Goal: Information Seeking & Learning: Check status

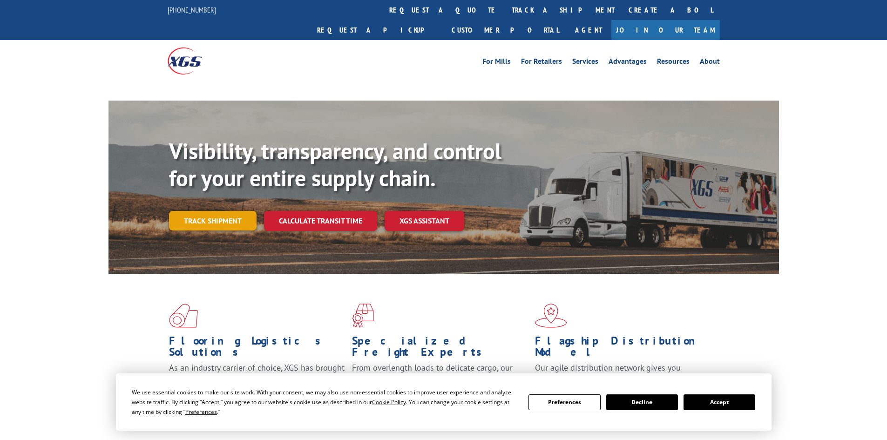
click at [218, 211] on link "Track shipment" at bounding box center [213, 221] width 88 height 20
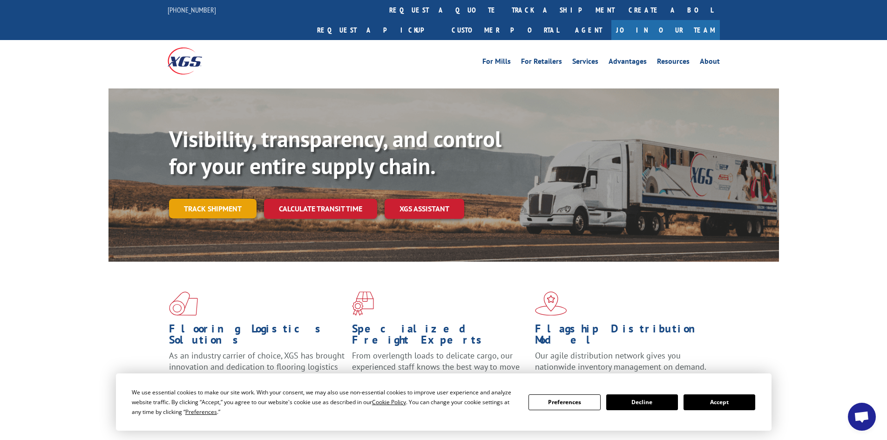
click at [231, 199] on link "Track shipment" at bounding box center [213, 209] width 88 height 20
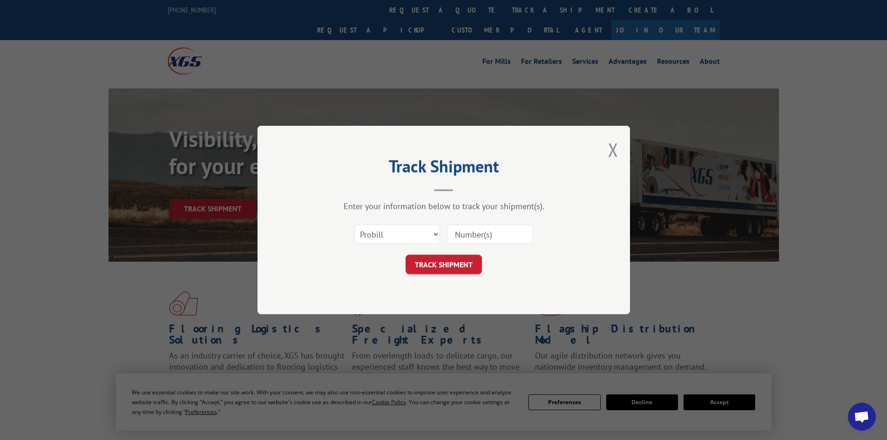
paste input "0408566755"
type input "0408566755"
click at [447, 260] on button "TRACK SHIPMENT" at bounding box center [444, 265] width 76 height 20
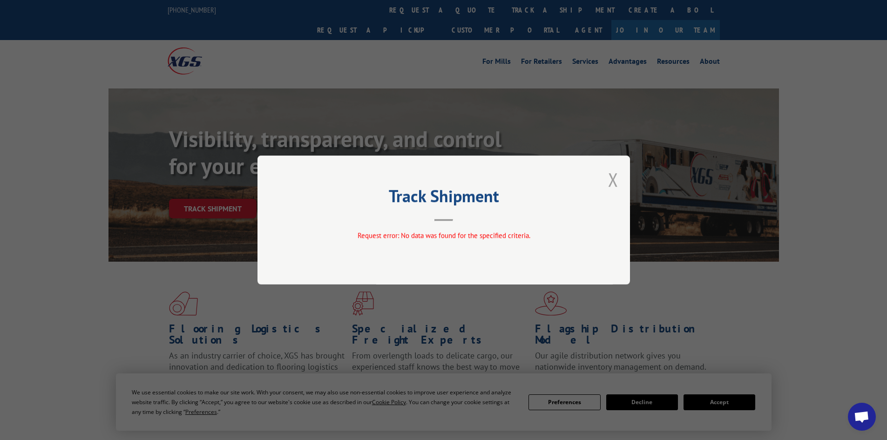
click at [615, 178] on button "Close modal" at bounding box center [613, 179] width 10 height 25
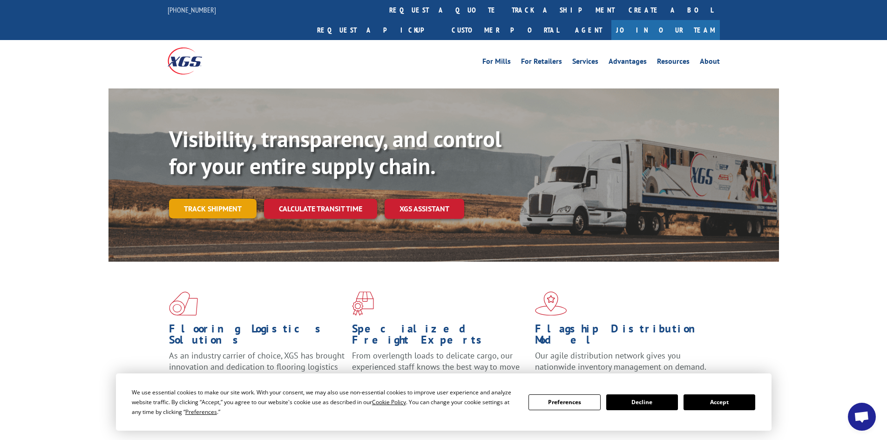
click at [230, 199] on link "Track shipment" at bounding box center [213, 209] width 88 height 20
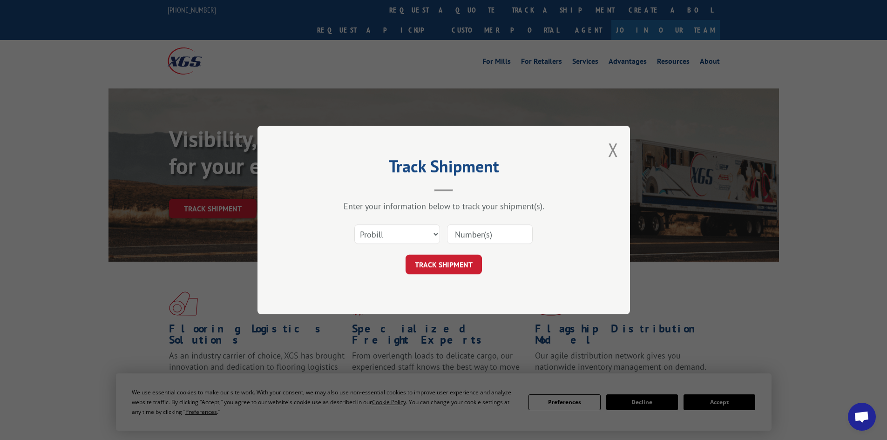
click at [470, 235] on input at bounding box center [490, 234] width 86 height 20
paste input "0408566755"
drag, startPoint x: 458, startPoint y: 235, endPoint x: 459, endPoint y: 229, distance: 5.7
click at [459, 234] on input "0408566755" at bounding box center [490, 234] width 86 height 20
type input "408566755"
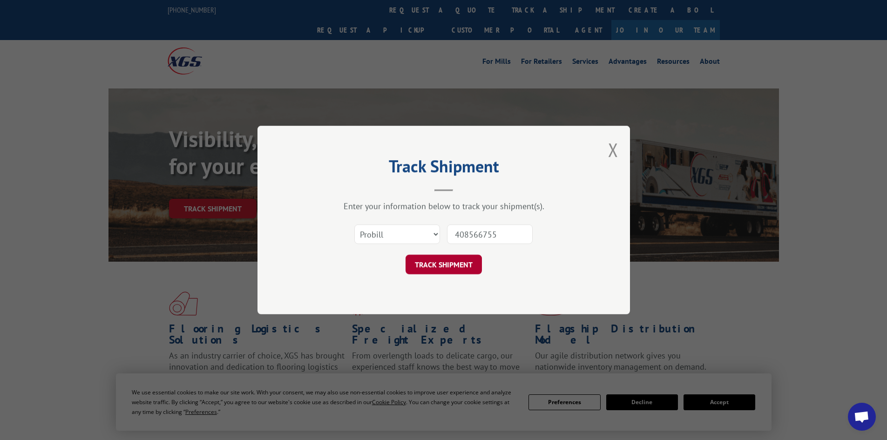
click at [453, 262] on button "TRACK SHIPMENT" at bounding box center [444, 265] width 76 height 20
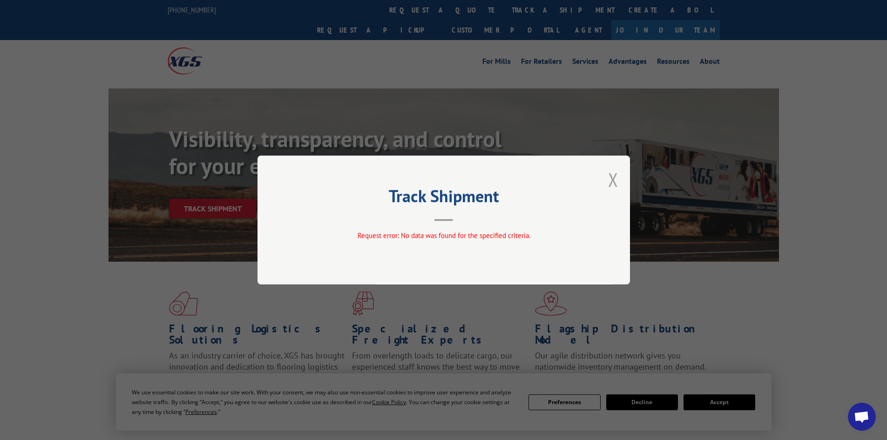
click at [612, 182] on button "Close modal" at bounding box center [613, 179] width 10 height 25
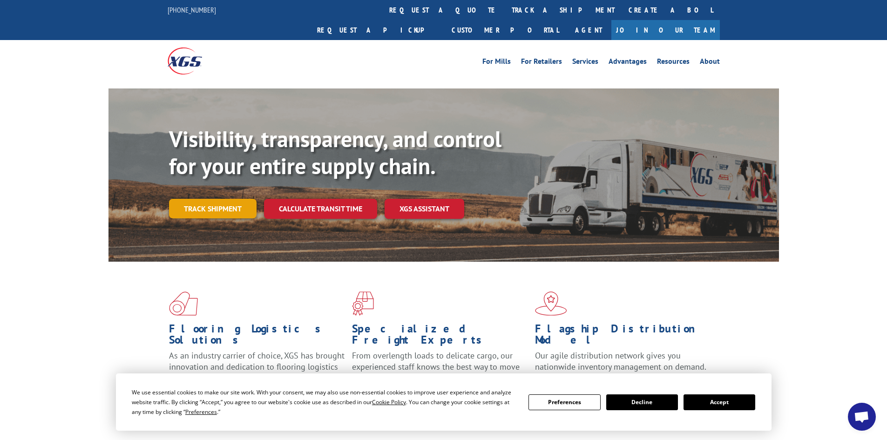
click at [210, 199] on link "Track shipment" at bounding box center [213, 209] width 88 height 20
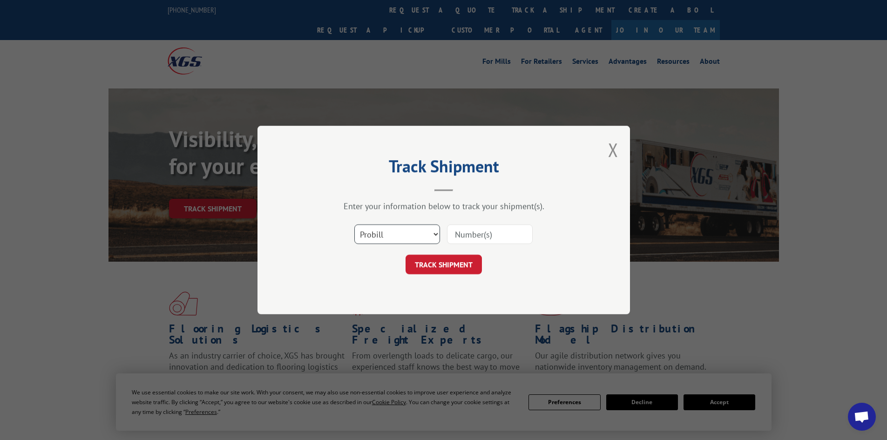
click at [388, 234] on select "Select category... Probill BOL PO" at bounding box center [397, 234] width 86 height 20
select select "bol"
click at [354, 224] on select "Select category... Probill BOL PO" at bounding box center [397, 234] width 86 height 20
paste input "5638513"
type input "5638513"
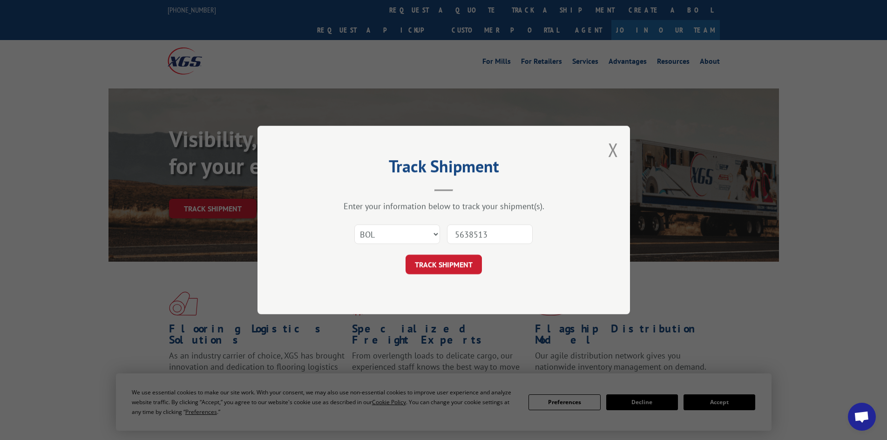
click at [442, 266] on button "TRACK SHIPMENT" at bounding box center [444, 265] width 76 height 20
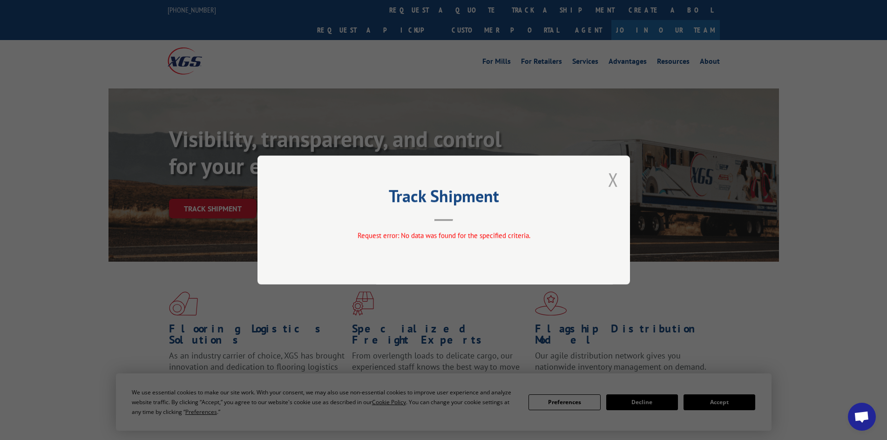
click at [615, 180] on button "Close modal" at bounding box center [613, 179] width 10 height 25
